Goal: Task Accomplishment & Management: Manage account settings

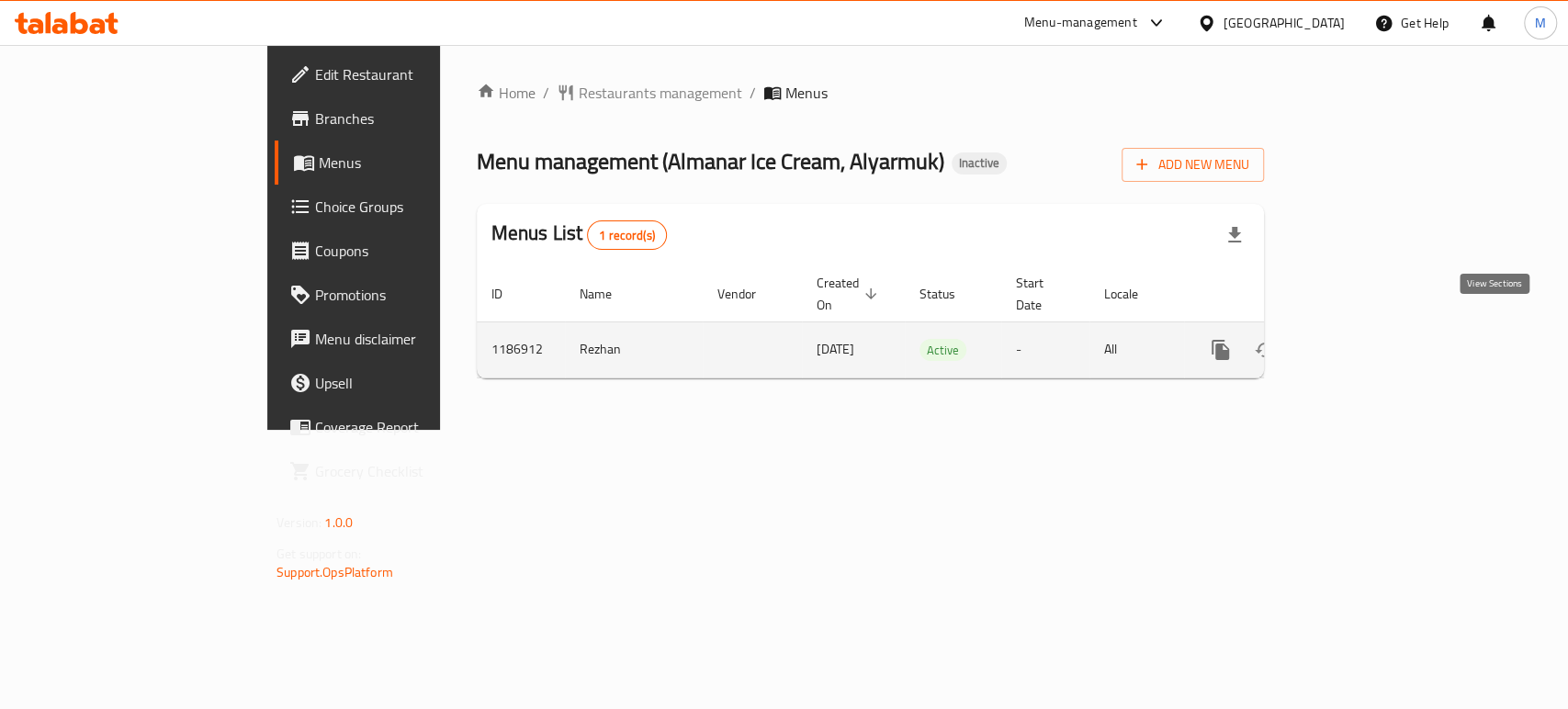
click at [1364, 339] on icon "enhanced table" at bounding box center [1353, 349] width 22 height 22
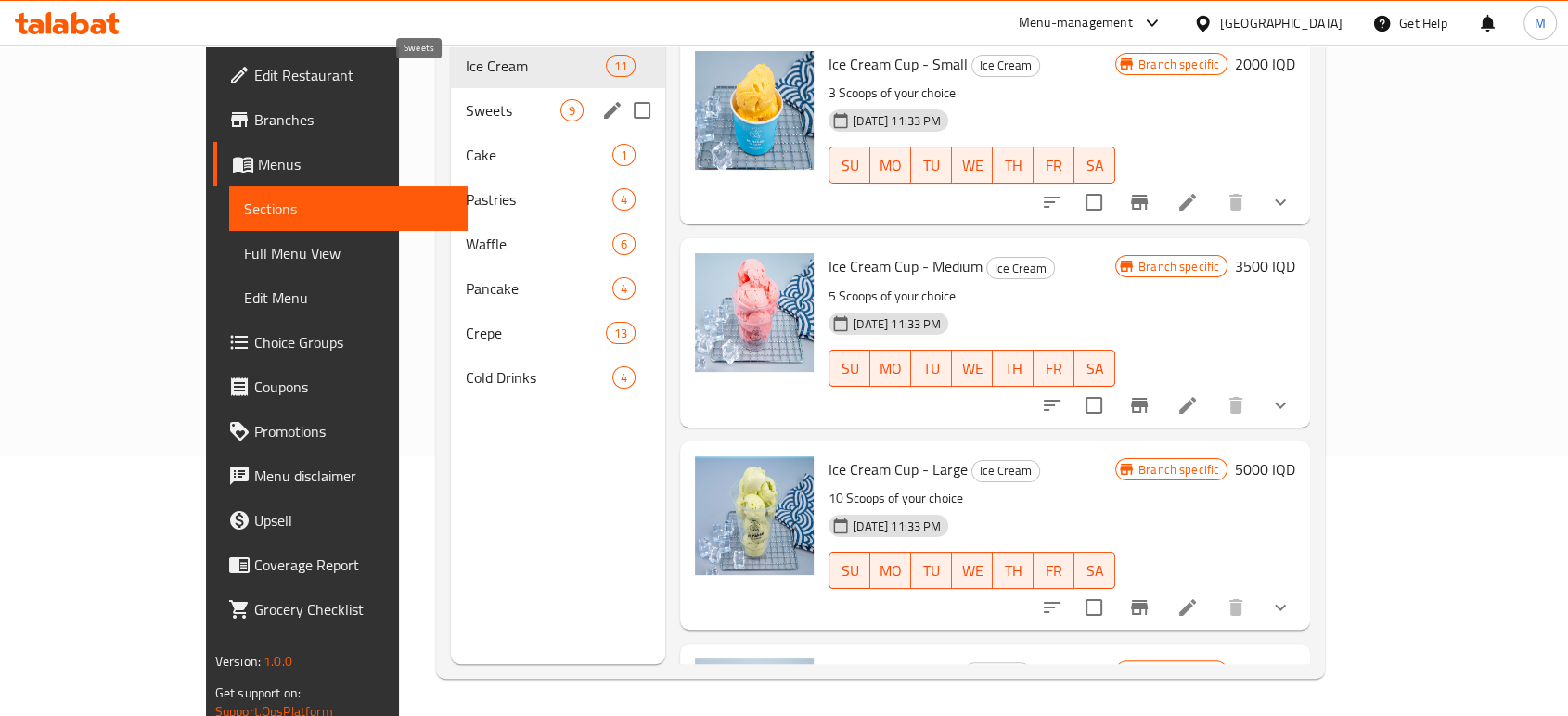
click at [495, 99] on span "Sweets" at bounding box center [514, 110] width 96 height 22
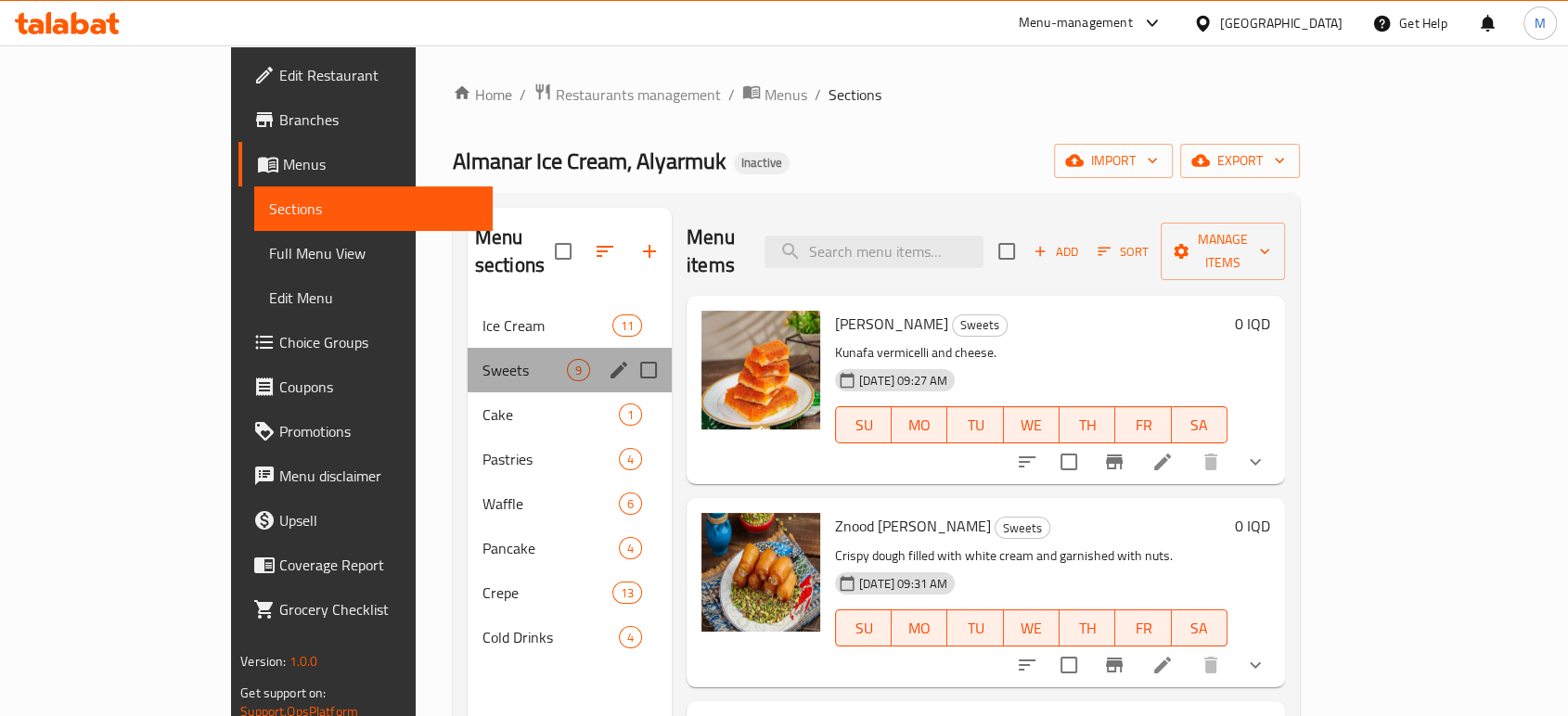
click at [468, 356] on div "Sweets 9" at bounding box center [569, 370] width 204 height 45
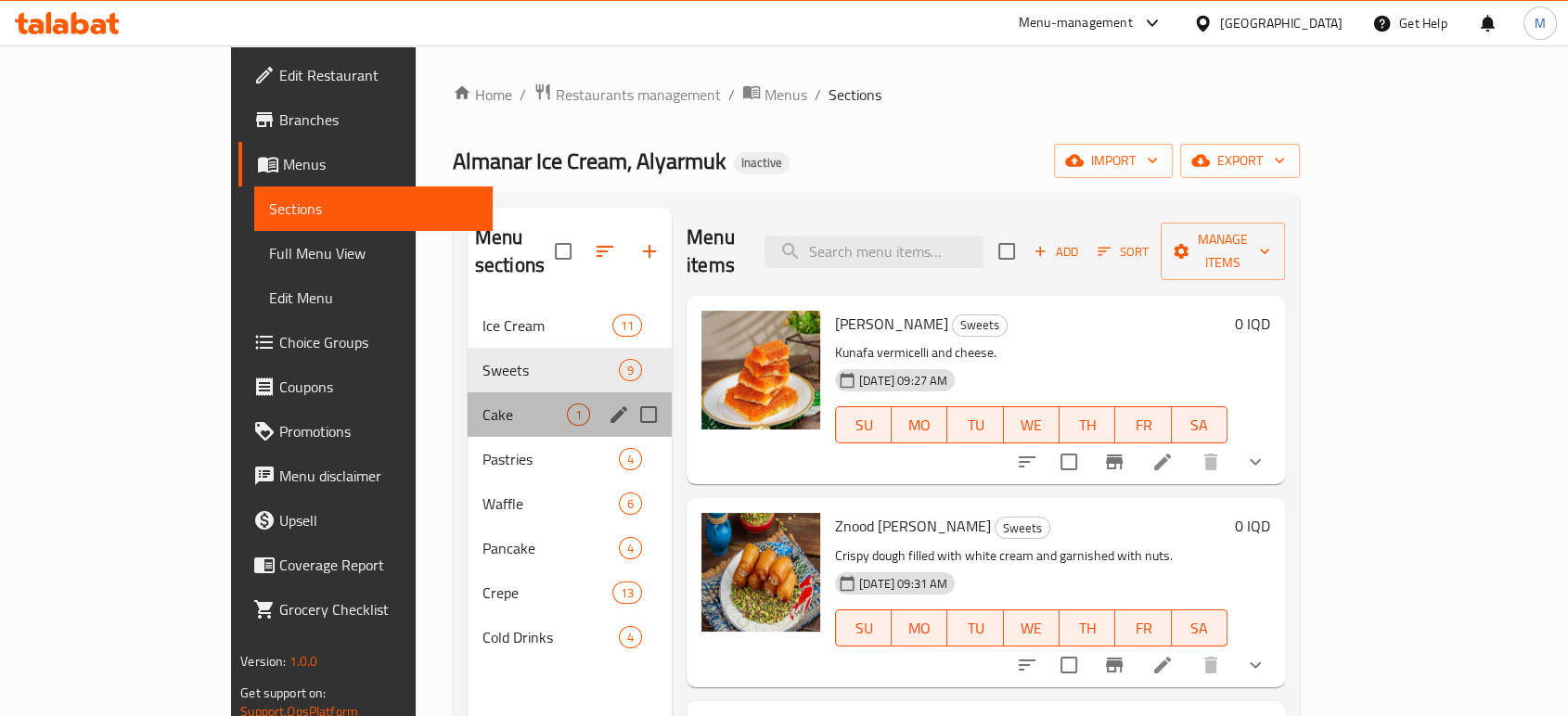
click at [468, 393] on div "Cake 1" at bounding box center [569, 415] width 204 height 45
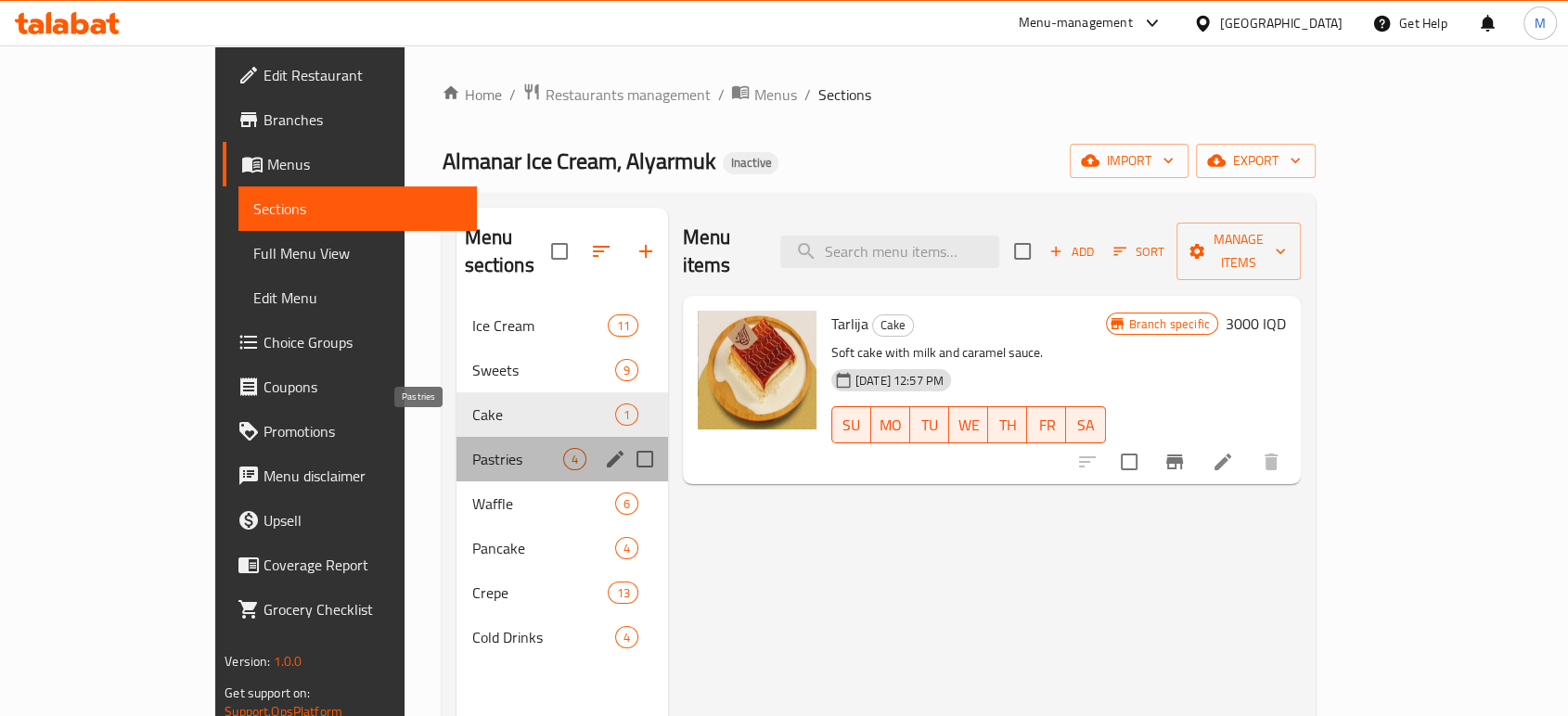
click at [474, 448] on span "Pastries" at bounding box center [516, 459] width 91 height 22
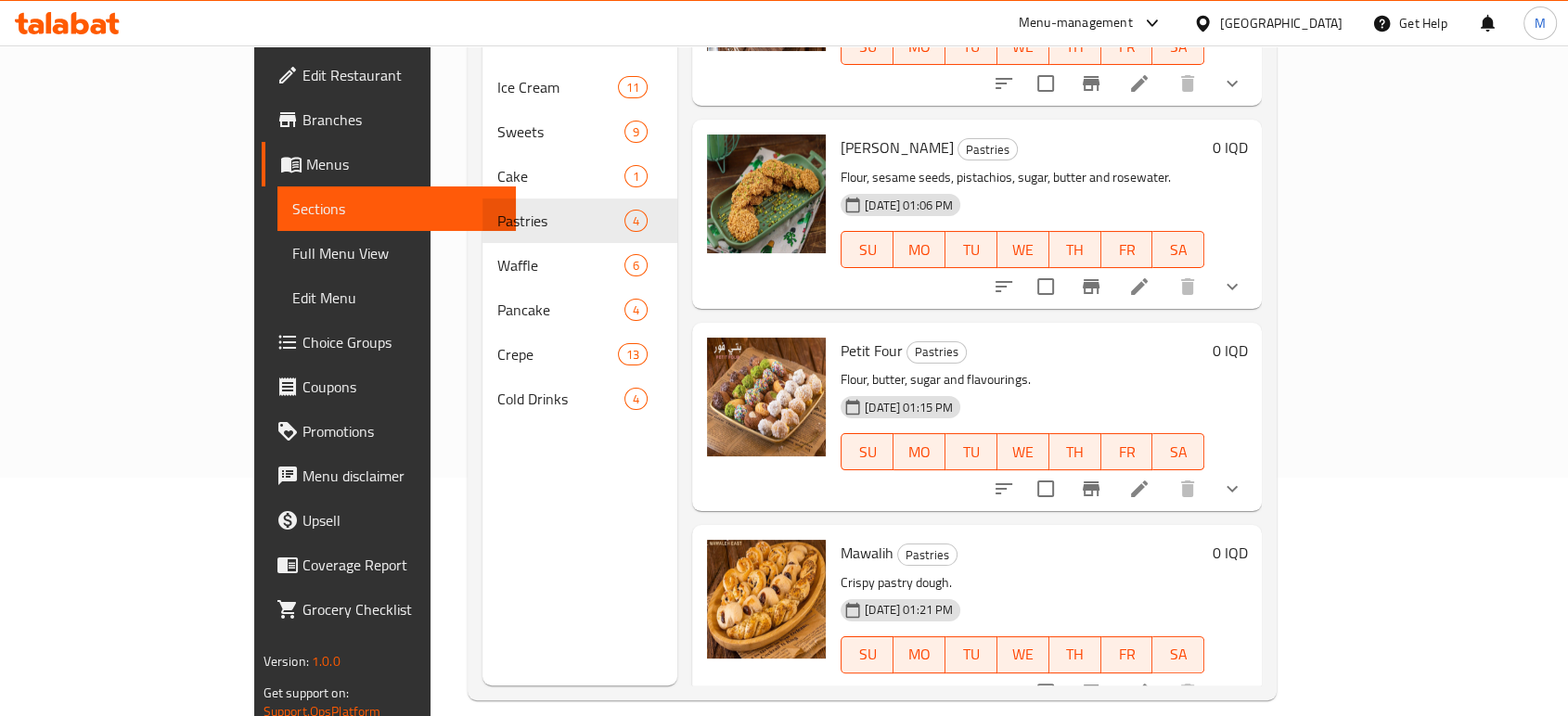
scroll to position [250, 0]
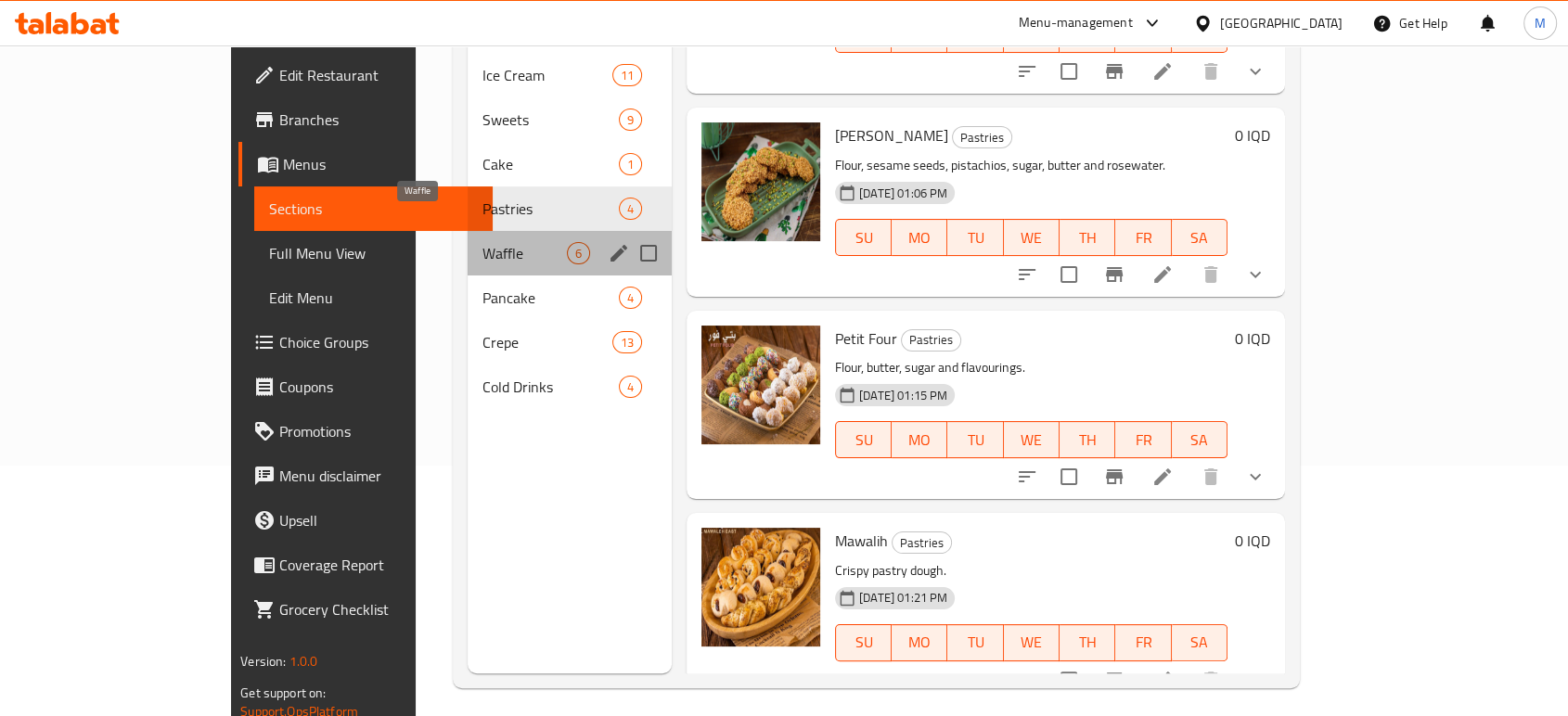
click at [482, 242] on span "Waffle" at bounding box center [524, 252] width 85 height 22
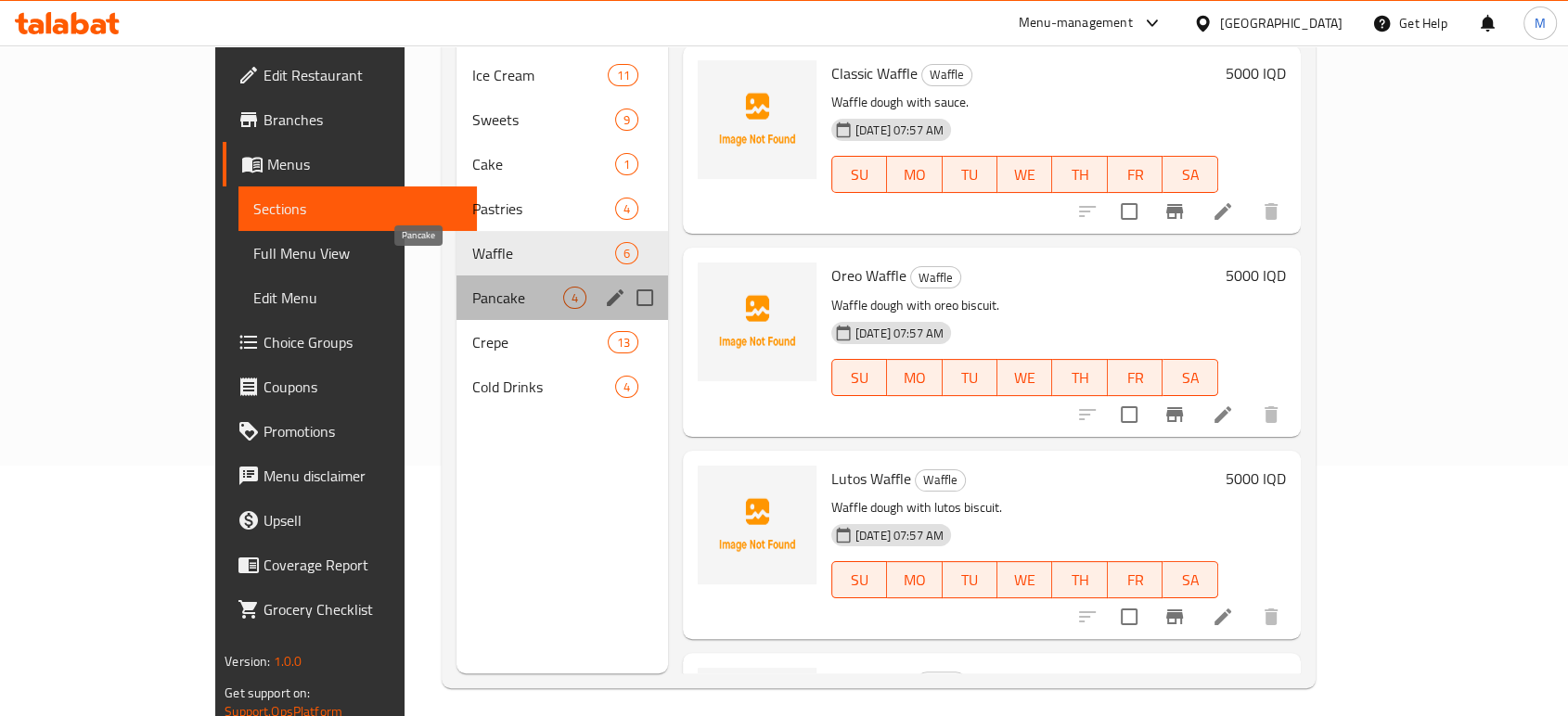
click at [472, 286] on span "Pancake" at bounding box center [516, 297] width 91 height 22
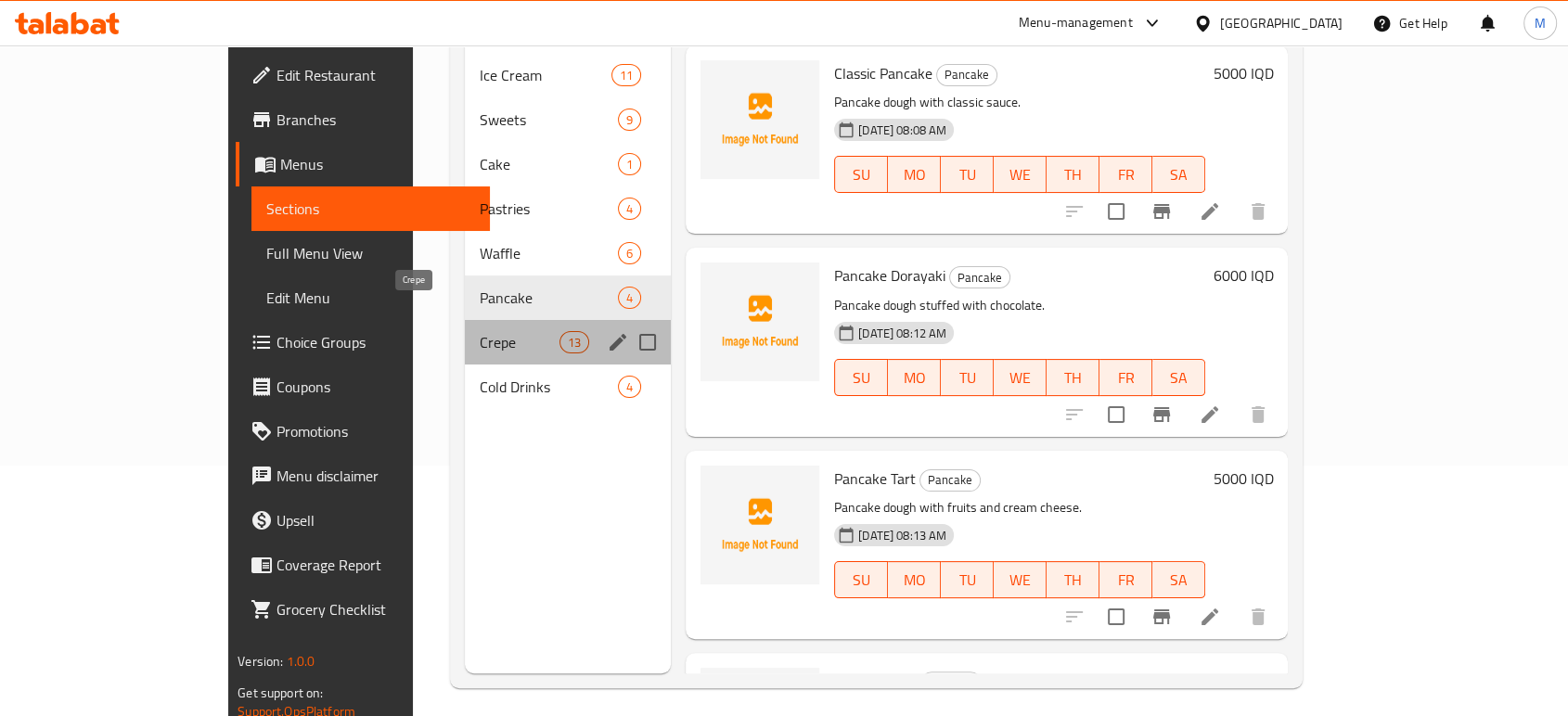
click at [479, 331] on span "Crepe" at bounding box center [518, 342] width 79 height 22
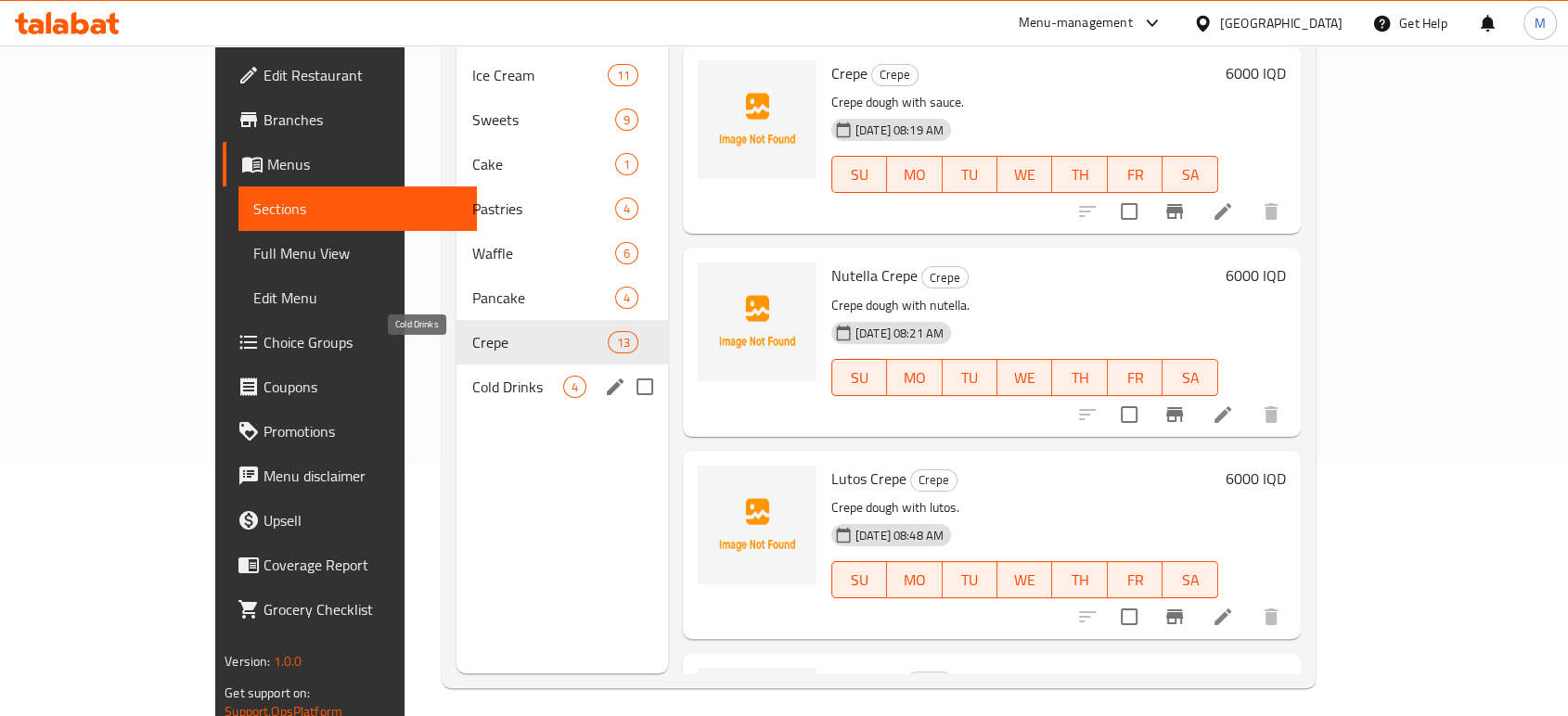
click at [482, 376] on span "Cold Drinks" at bounding box center [516, 387] width 91 height 22
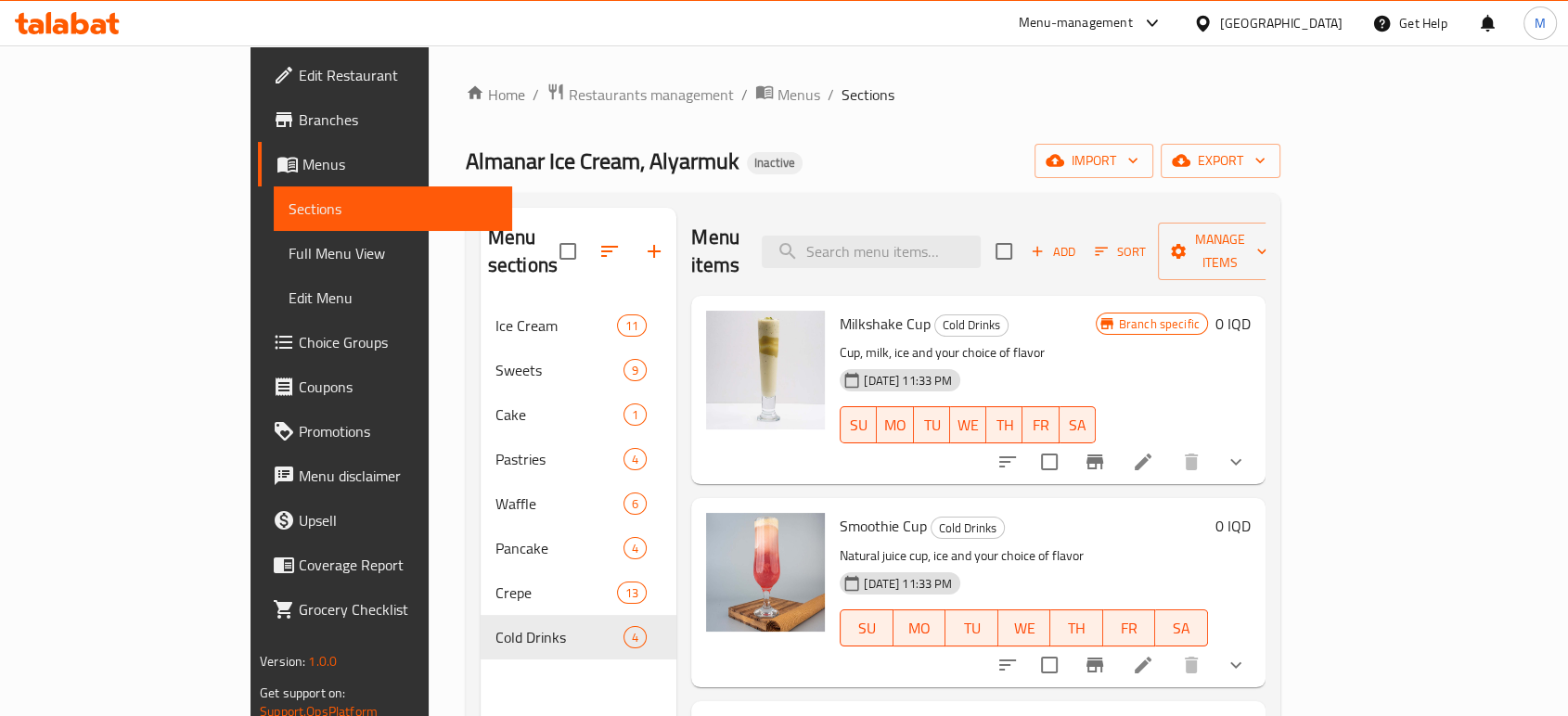
click at [258, 60] on link "Edit Restaurant" at bounding box center [385, 75] width 254 height 45
